Goal: Information Seeking & Learning: Learn about a topic

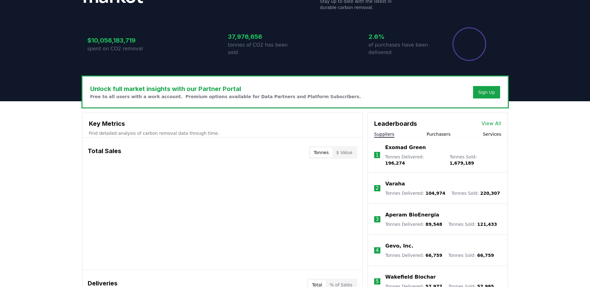
scroll to position [124, 0]
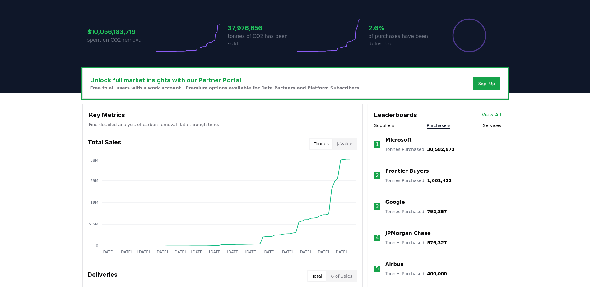
click at [439, 125] on button "Purchasers" at bounding box center [438, 125] width 24 height 6
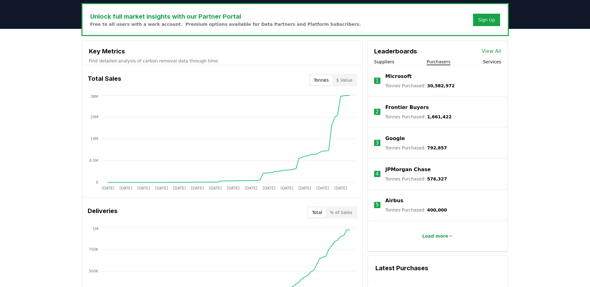
scroll to position [155, 0]
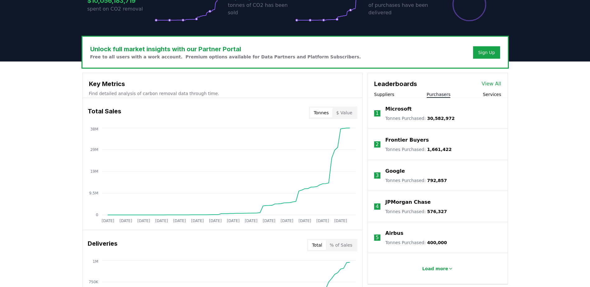
click at [489, 95] on button "Services" at bounding box center [491, 94] width 18 height 6
click at [436, 95] on button "Purchasers" at bounding box center [438, 94] width 24 height 6
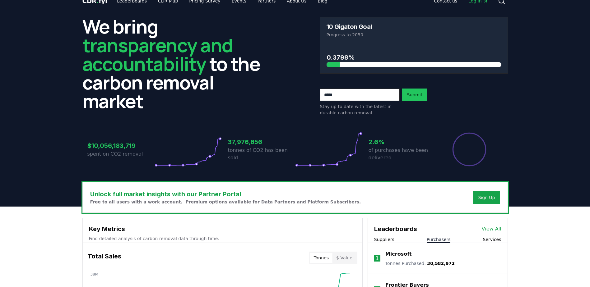
scroll to position [0, 0]
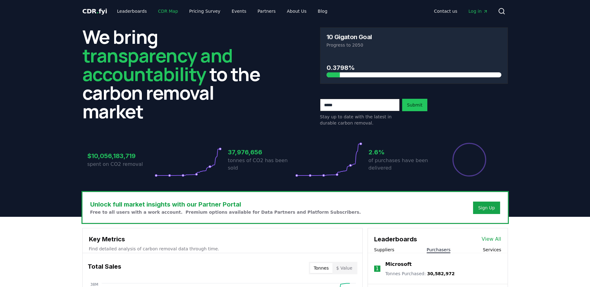
click at [169, 10] on link "CDR Map" at bounding box center [168, 11] width 30 height 11
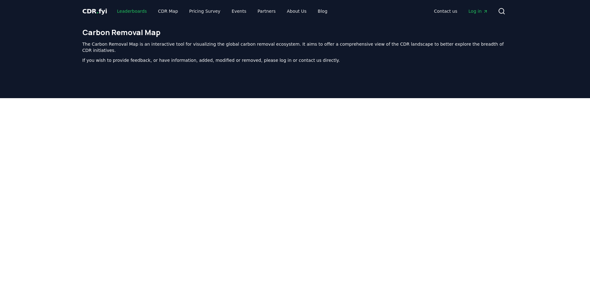
click at [134, 12] on link "Leaderboards" at bounding box center [132, 11] width 40 height 11
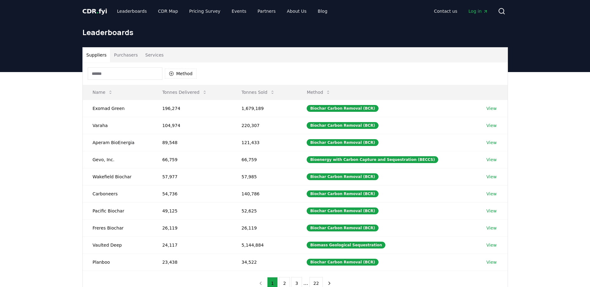
click at [151, 57] on button "Services" at bounding box center [154, 55] width 26 height 15
click at [101, 53] on button "Suppliers" at bounding box center [97, 55] width 28 height 15
click at [487, 108] on link "View" at bounding box center [491, 108] width 10 height 6
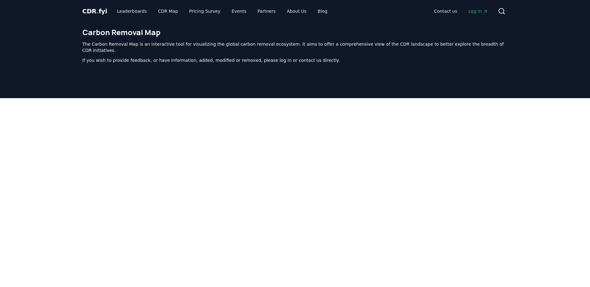
click at [98, 9] on span "CDR . fyi" at bounding box center [94, 10] width 25 height 7
